Goal: Navigation & Orientation: Find specific page/section

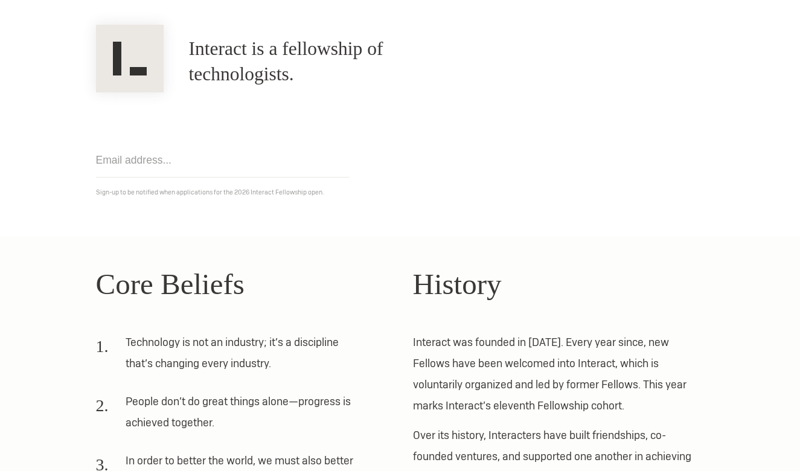
scroll to position [40, 0]
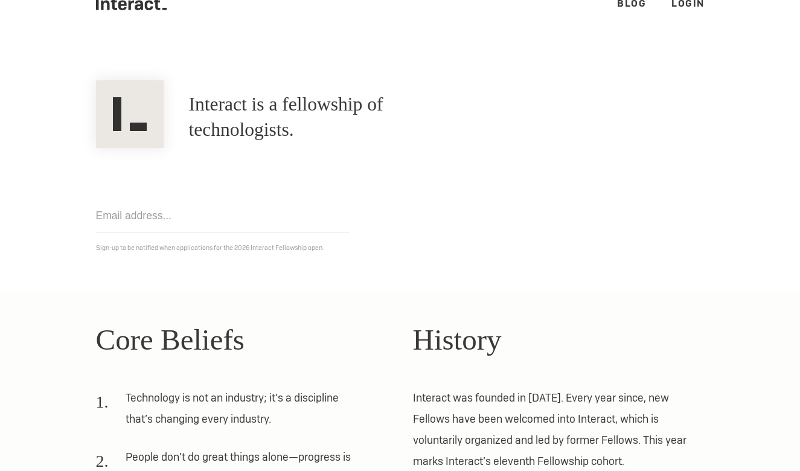
click at [144, 121] on img at bounding box center [130, 114] width 68 height 68
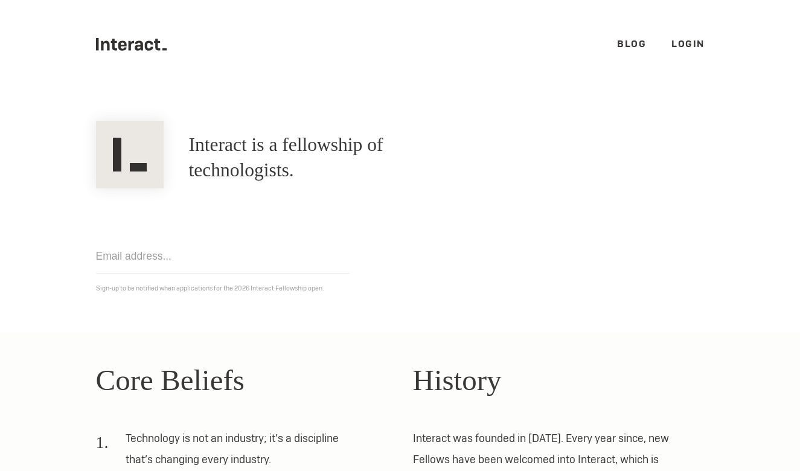
scroll to position [0, 0]
click at [123, 45] on icon at bounding box center [122, 45] width 8 height 10
click at [631, 50] on li "Blog" at bounding box center [631, 44] width 29 height 13
click at [631, 42] on link "Blog" at bounding box center [631, 43] width 29 height 13
click at [630, 40] on link "Blog" at bounding box center [631, 43] width 29 height 13
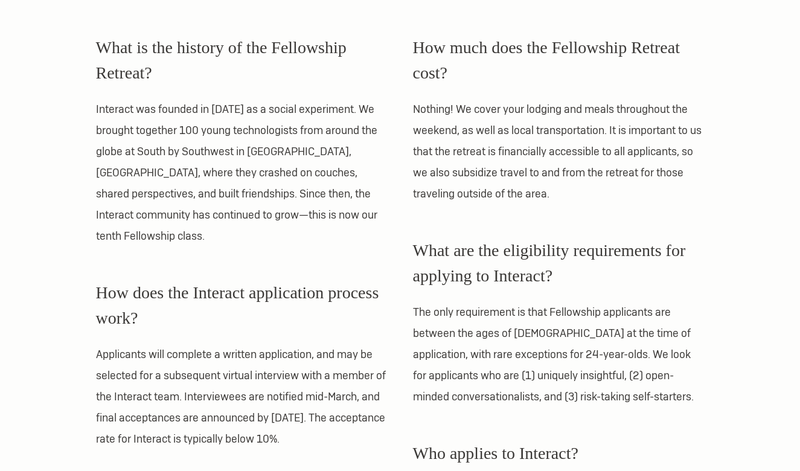
scroll to position [451, 0]
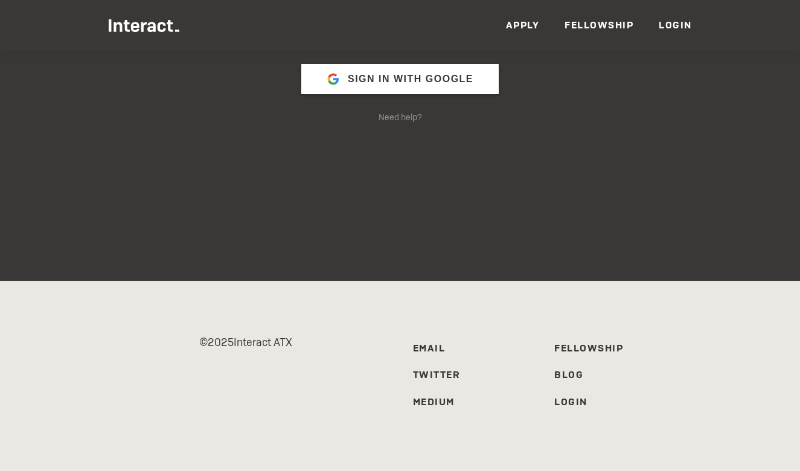
scroll to position [191, 0]
click at [601, 27] on link "Fellowship" at bounding box center [599, 25] width 69 height 13
